Goal: Transaction & Acquisition: Purchase product/service

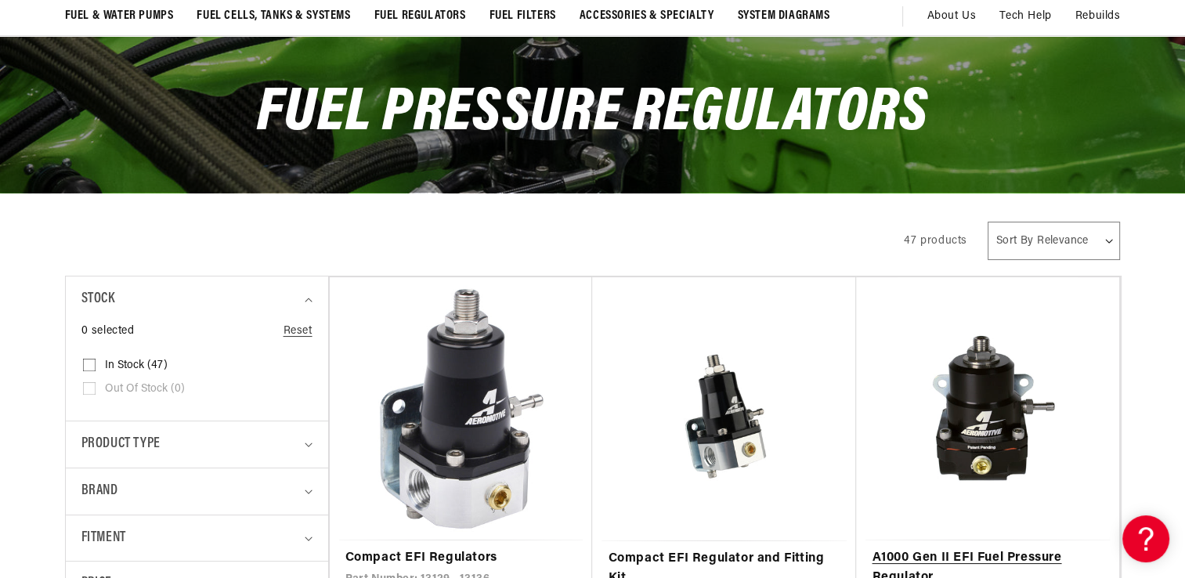
scroll to position [0, 619]
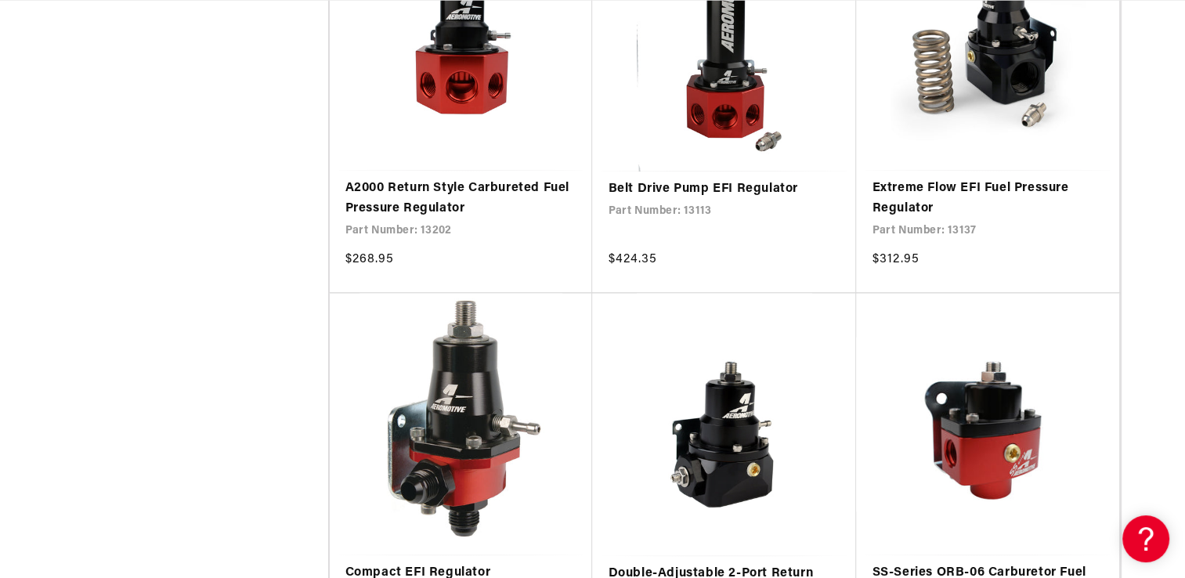
scroll to position [0, 0]
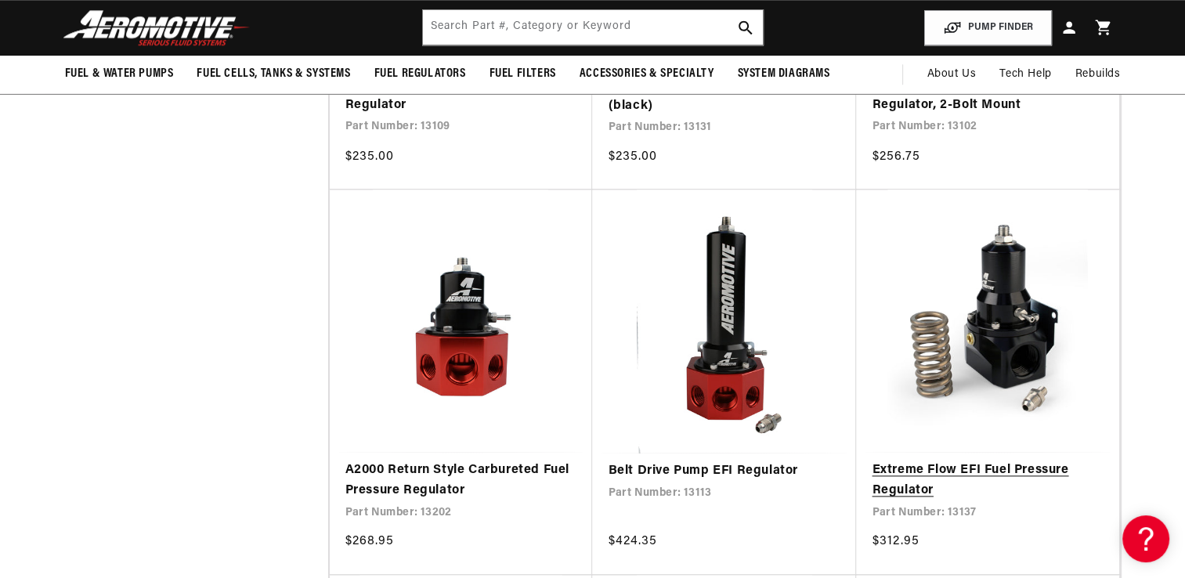
click at [969, 460] on link "Extreme Flow EFI Fuel Pressure Regulator" at bounding box center [988, 480] width 232 height 40
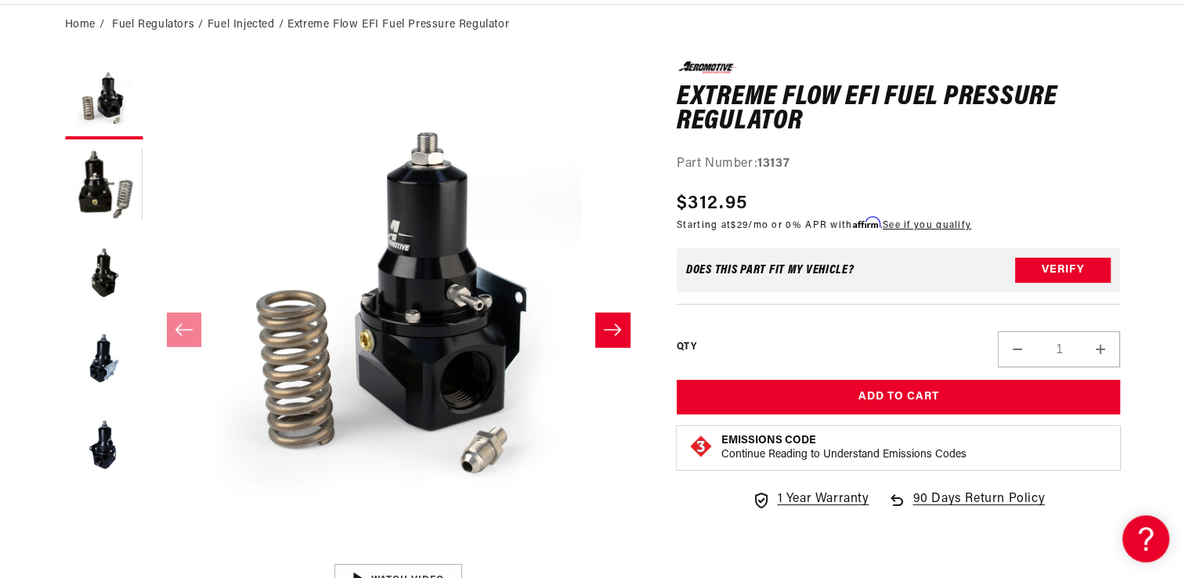
scroll to position [0, 619]
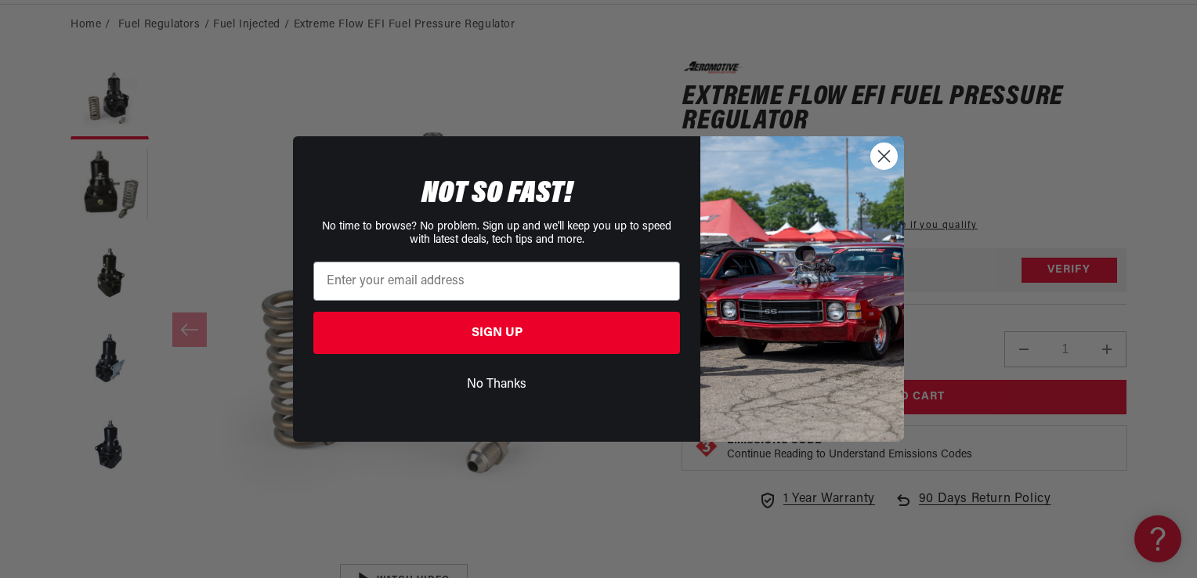
click at [881, 155] on circle "Close dialog" at bounding box center [884, 156] width 26 height 26
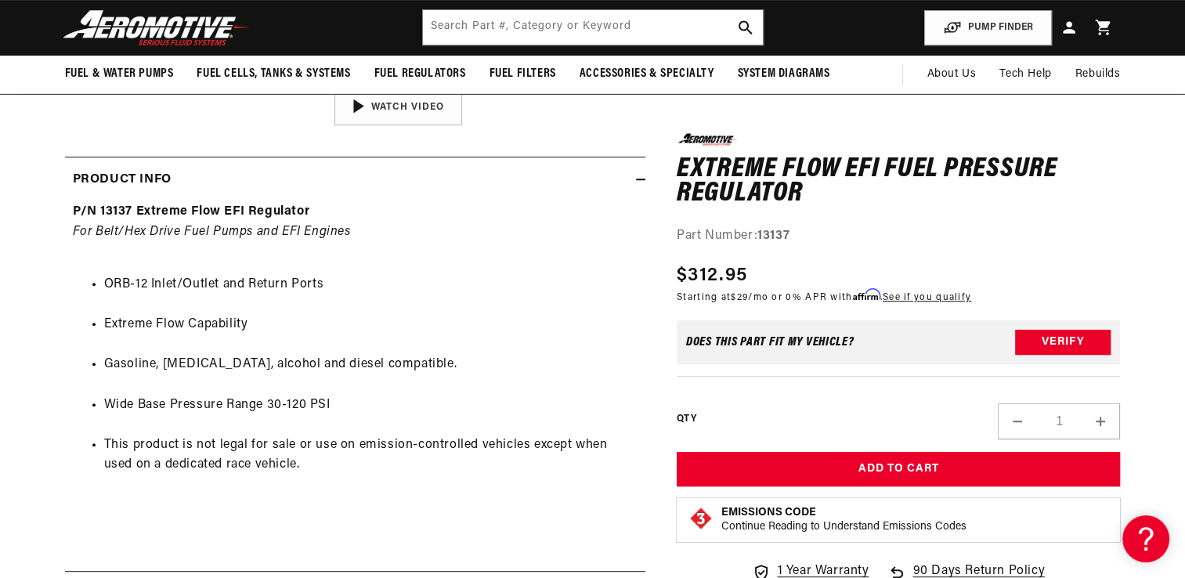
scroll to position [0, 0]
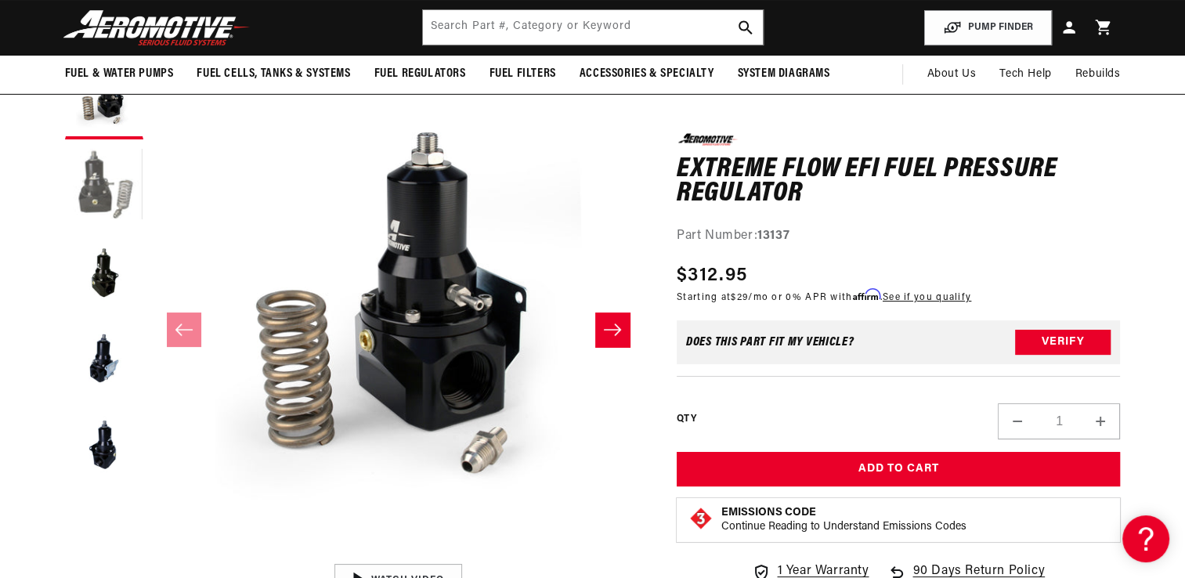
click at [112, 189] on button "Load image 2 in gallery view" at bounding box center [104, 186] width 78 height 78
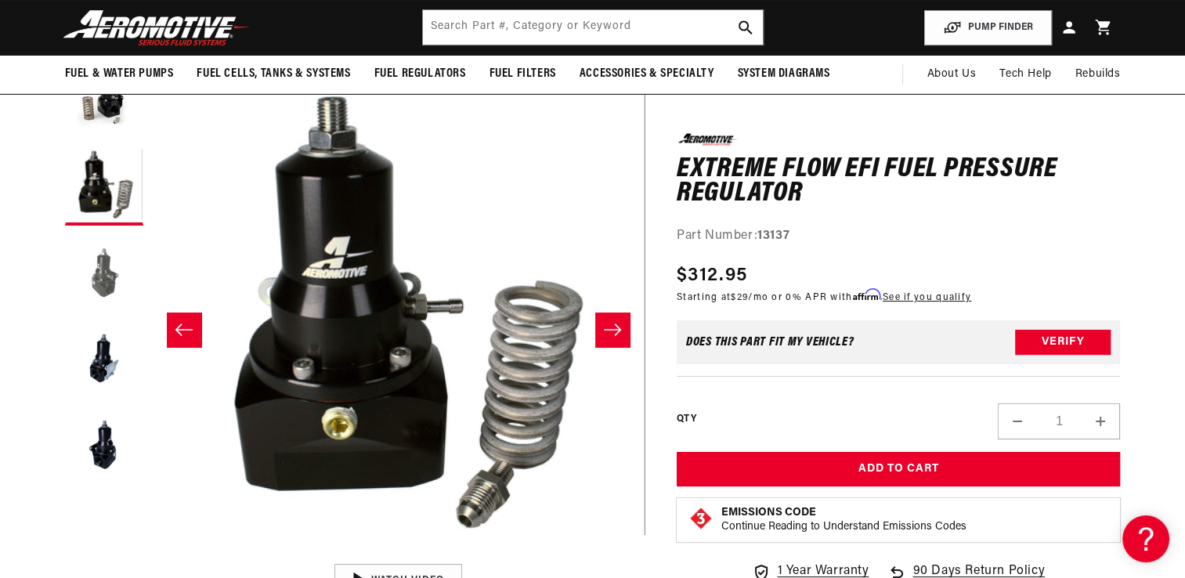
click at [97, 285] on button "Load image 3 in gallery view" at bounding box center [104, 272] width 78 height 78
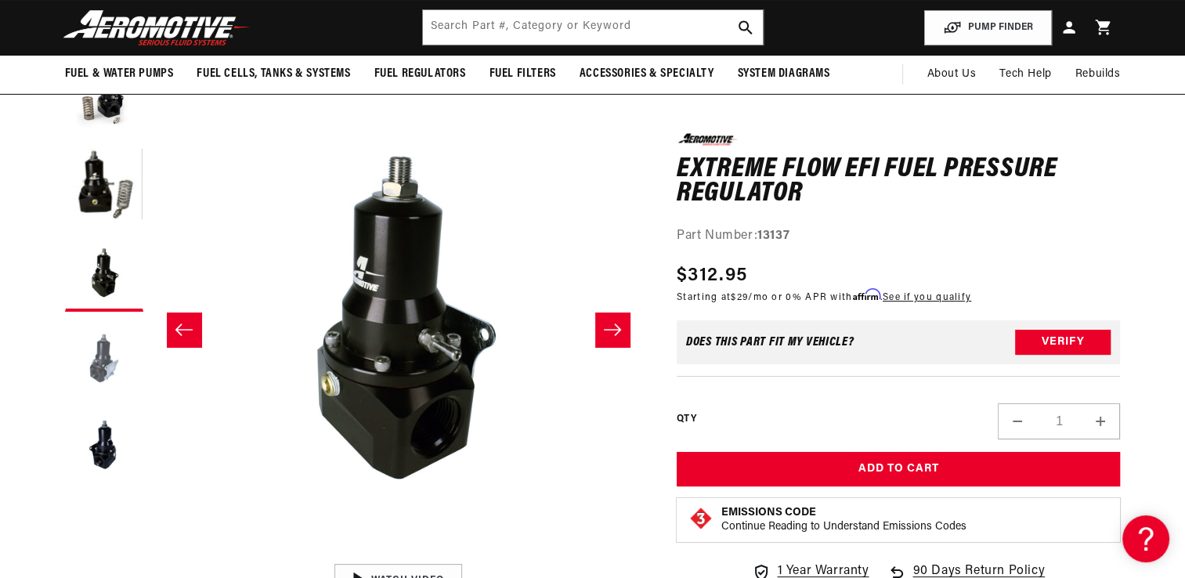
click at [107, 357] on button "Load image 4 in gallery view" at bounding box center [104, 358] width 78 height 78
